Goal: Find specific page/section: Find specific page/section

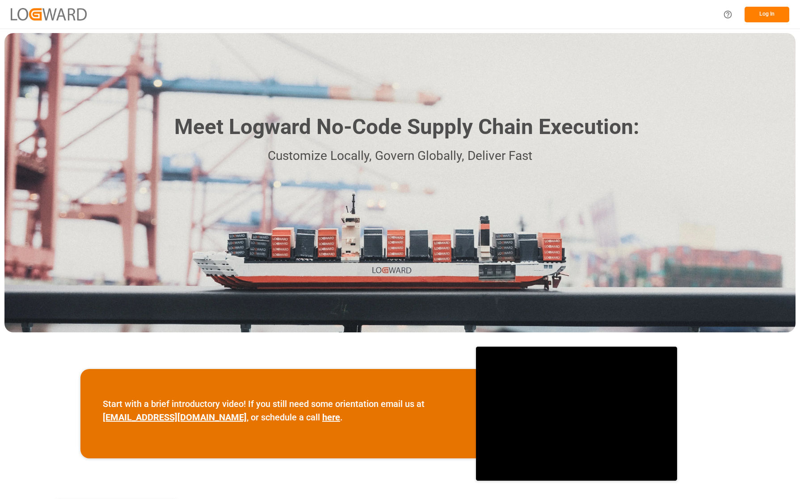
click at [764, 9] on button "Log In" at bounding box center [767, 15] width 45 height 16
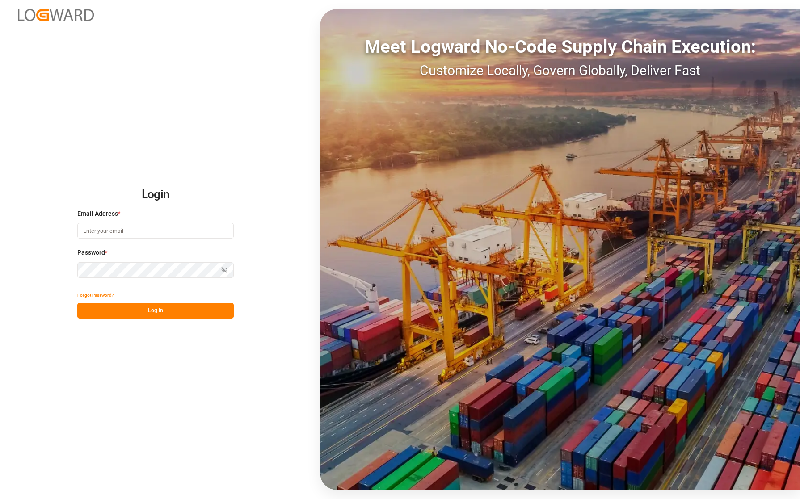
click at [175, 227] on input at bounding box center [155, 231] width 157 height 16
type input "[PERSON_NAME][EMAIL_ADDRESS][PERSON_NAME][DOMAIN_NAME]"
click at [133, 311] on button "Log In" at bounding box center [155, 311] width 157 height 16
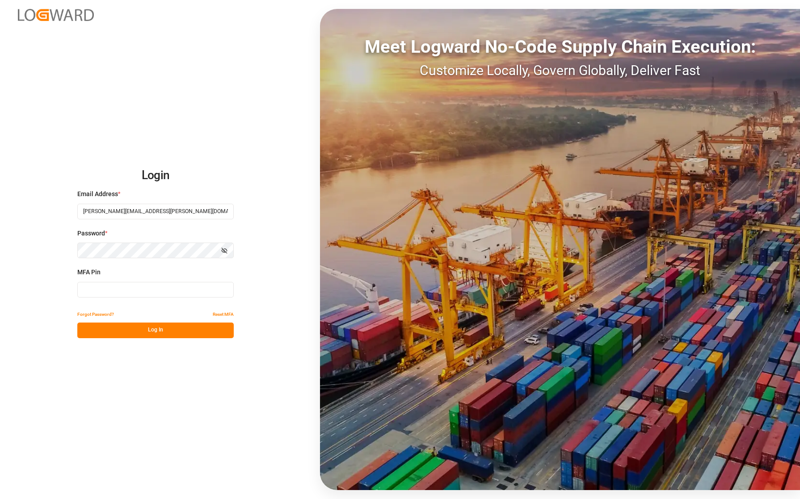
click at [109, 278] on div "MFA Pin" at bounding box center [155, 287] width 157 height 39
click at [108, 288] on input at bounding box center [155, 290] width 157 height 16
type input "891660"
click at [144, 331] on button "Log In" at bounding box center [155, 331] width 157 height 16
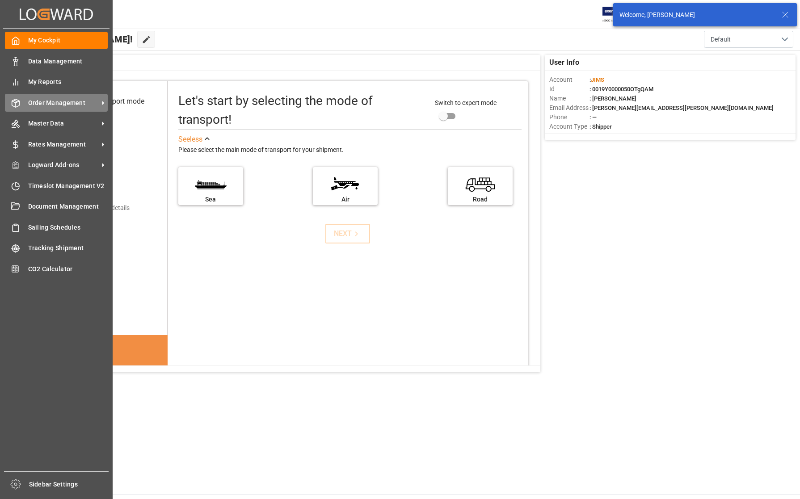
click at [50, 102] on span "Order Management" at bounding box center [63, 102] width 71 height 9
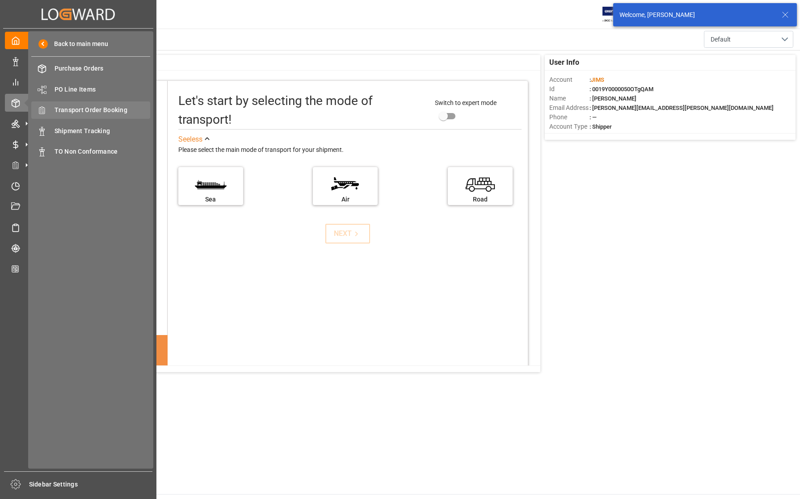
click at [68, 111] on span "Transport Order Booking" at bounding box center [103, 110] width 96 height 9
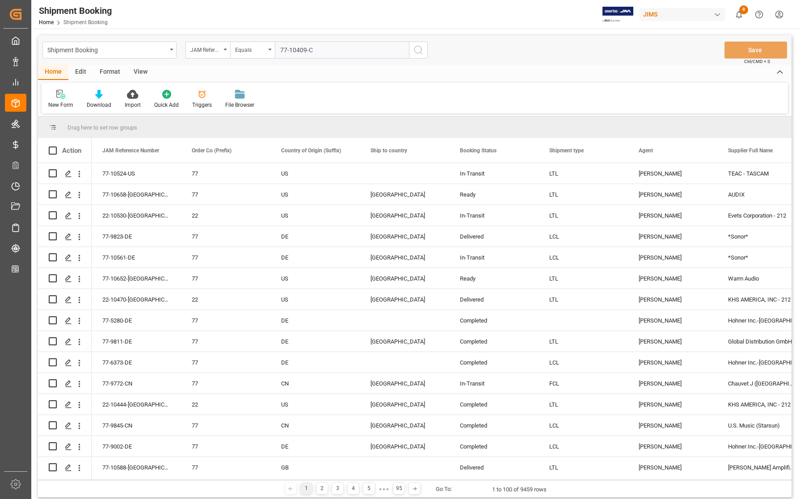
type input "77-10409-CN"
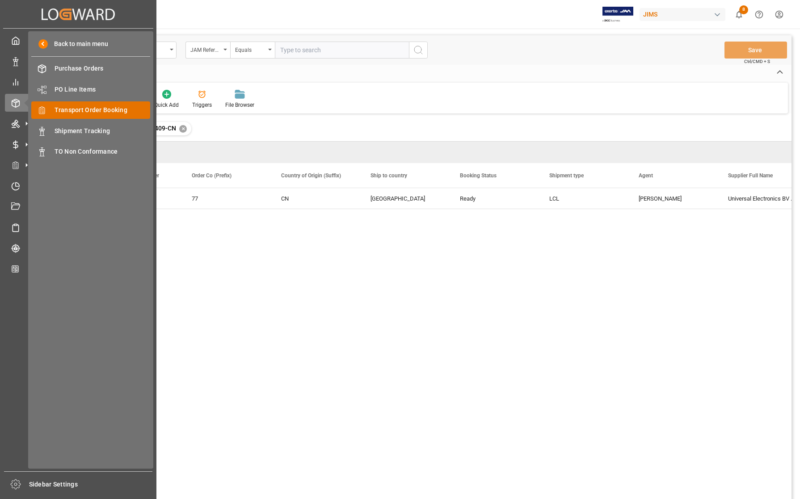
click at [73, 107] on span "Transport Order Booking" at bounding box center [103, 110] width 96 height 9
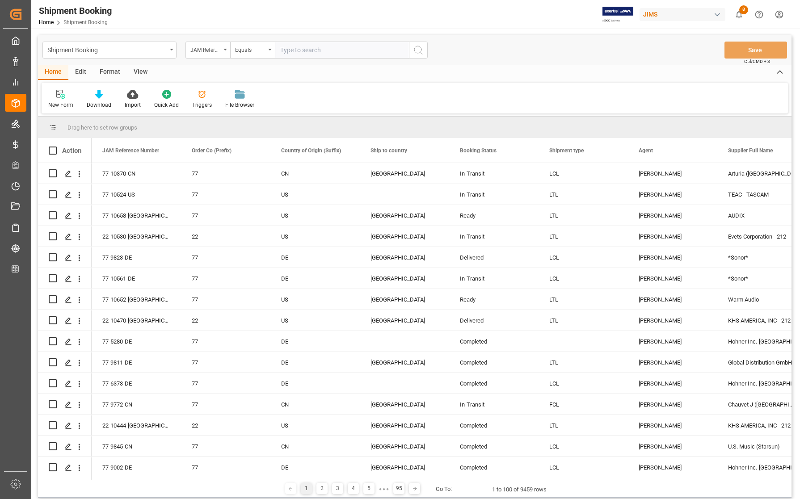
click at [132, 70] on div "View" at bounding box center [140, 72] width 27 height 15
click at [57, 99] on div "Default" at bounding box center [57, 99] width 31 height 20
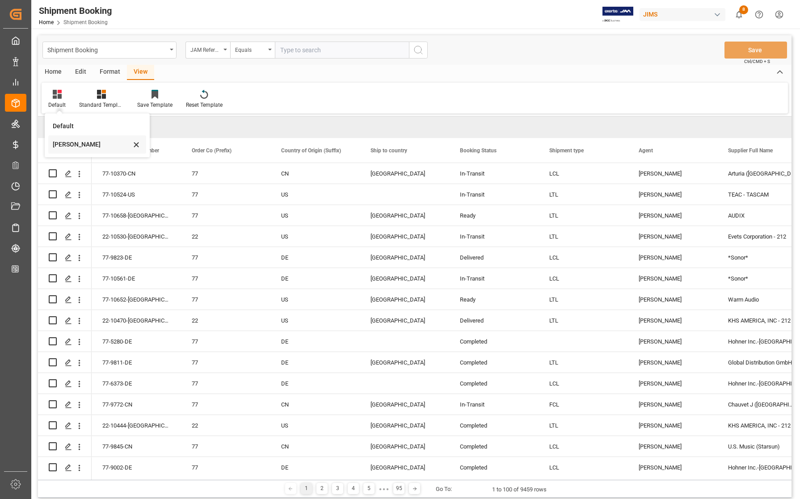
click at [59, 143] on div "[PERSON_NAME]" at bounding box center [92, 144] width 78 height 9
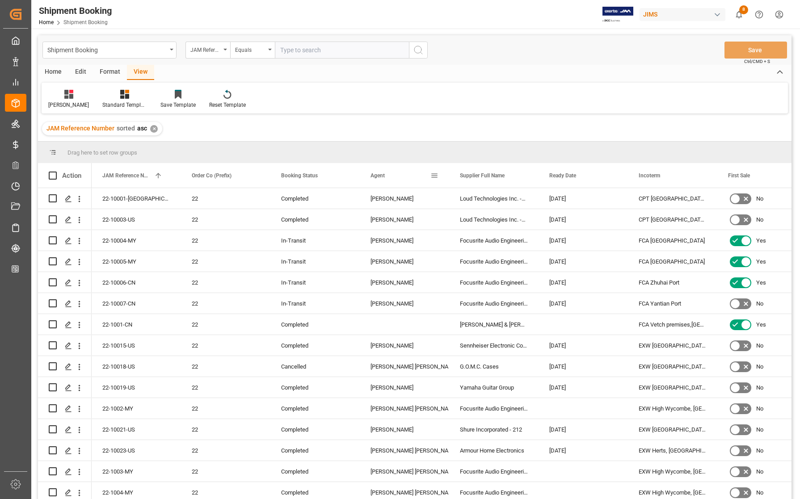
click at [432, 176] on span at bounding box center [435, 176] width 8 height 8
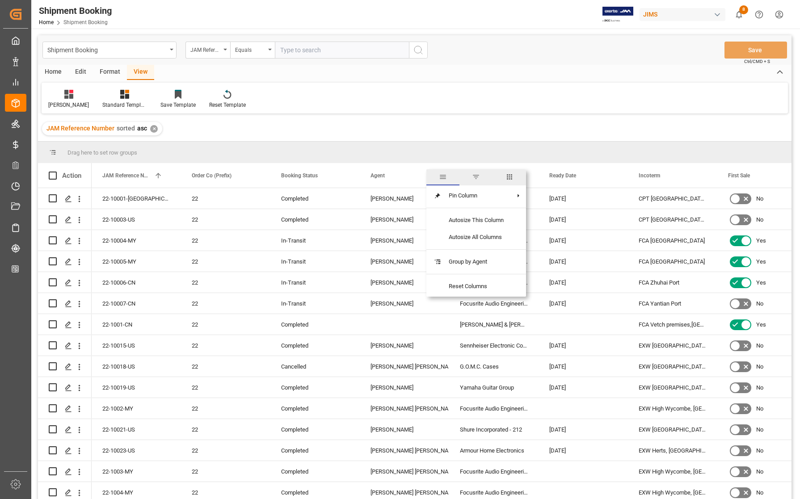
click at [476, 178] on span "filter" at bounding box center [476, 177] width 8 height 8
type input "[PERSON_NAME]"
click at [489, 249] on button "Apply" at bounding box center [487, 251] width 17 height 9
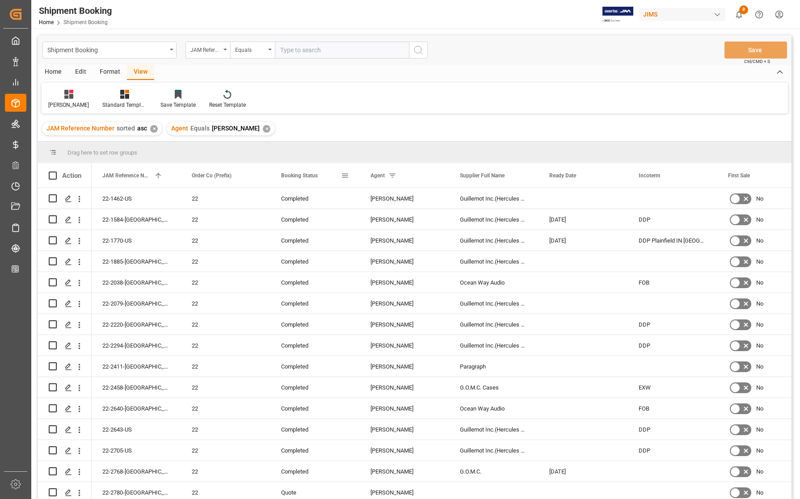
click at [329, 180] on div "Booking Status" at bounding box center [311, 175] width 60 height 25
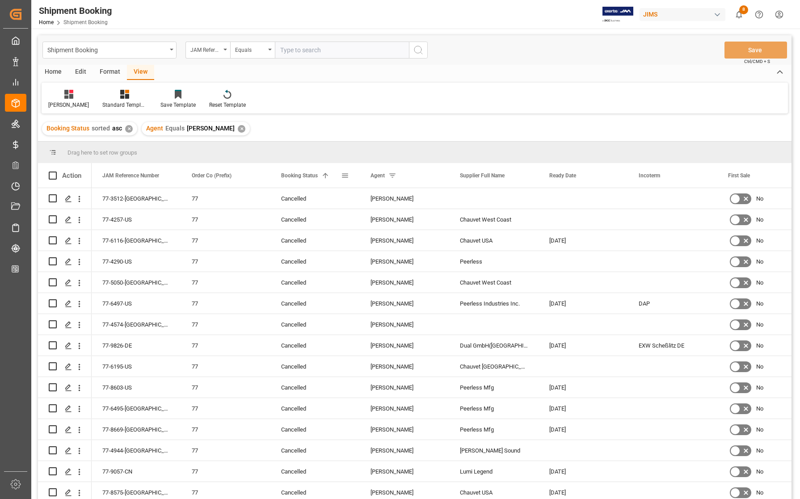
click at [329, 180] on div "Booking Status 1" at bounding box center [311, 175] width 60 height 25
